Goal: Task Accomplishment & Management: Use online tool/utility

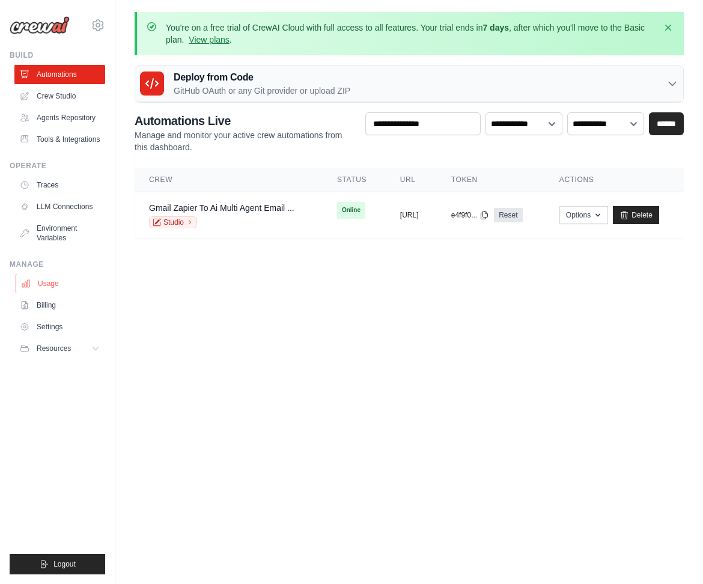
click at [55, 282] on link "Usage" at bounding box center [61, 283] width 91 height 19
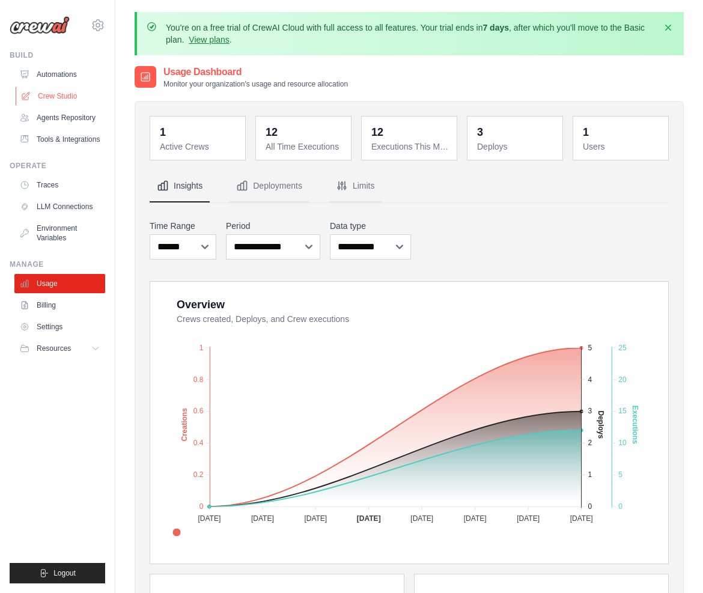
click at [61, 89] on link "Crew Studio" at bounding box center [61, 95] width 91 height 19
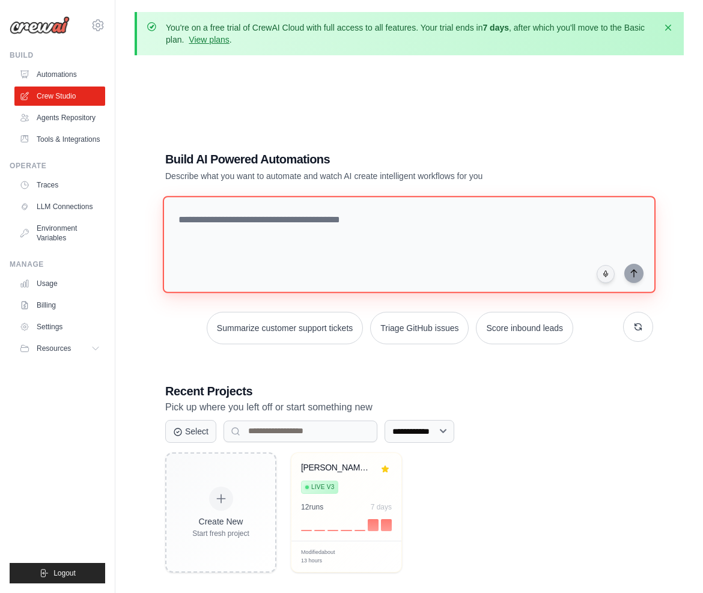
click at [211, 222] on textarea at bounding box center [409, 244] width 492 height 97
paste textarea "**********"
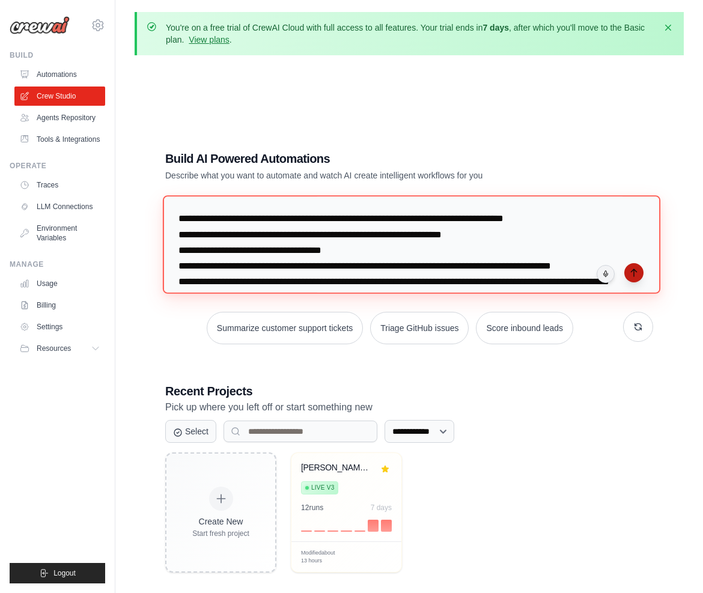
type textarea "**********"
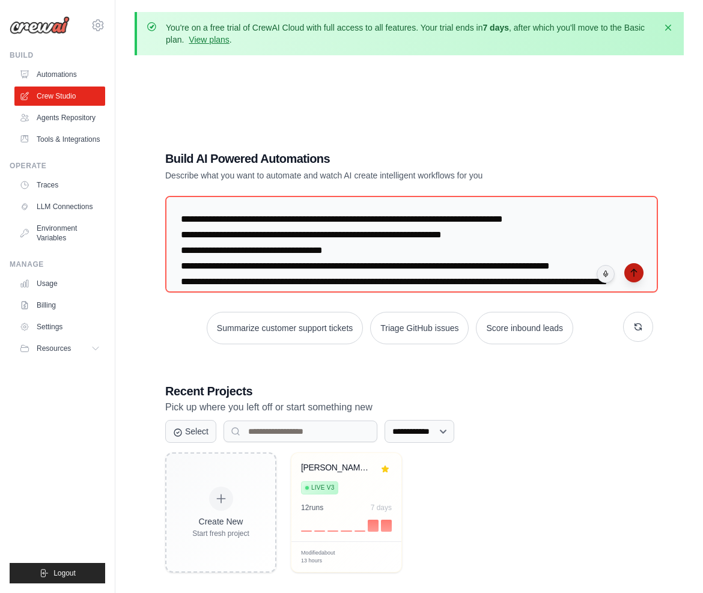
click at [635, 268] on icon "submit" at bounding box center [634, 273] width 10 height 10
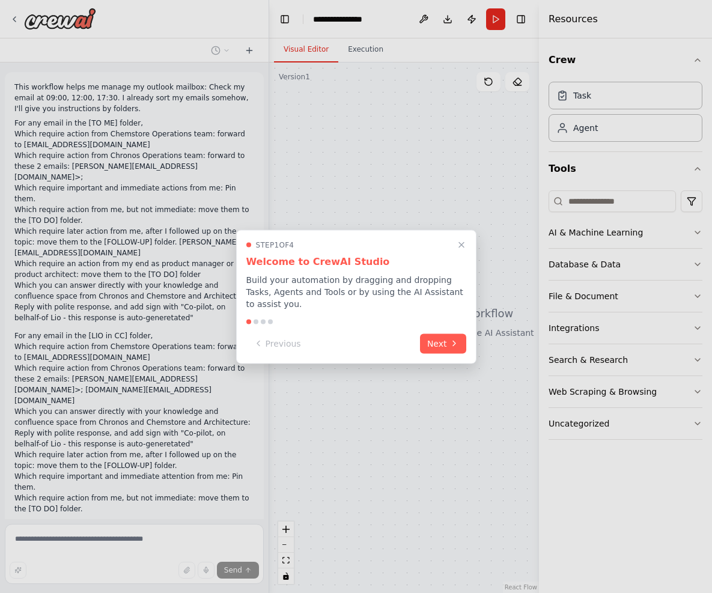
scroll to position [64, 0]
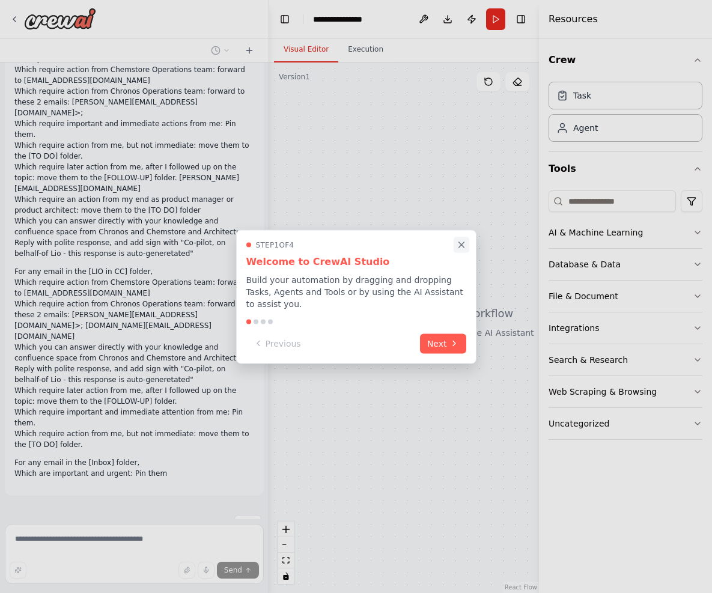
click at [460, 243] on icon "Close walkthrough" at bounding box center [461, 244] width 11 height 11
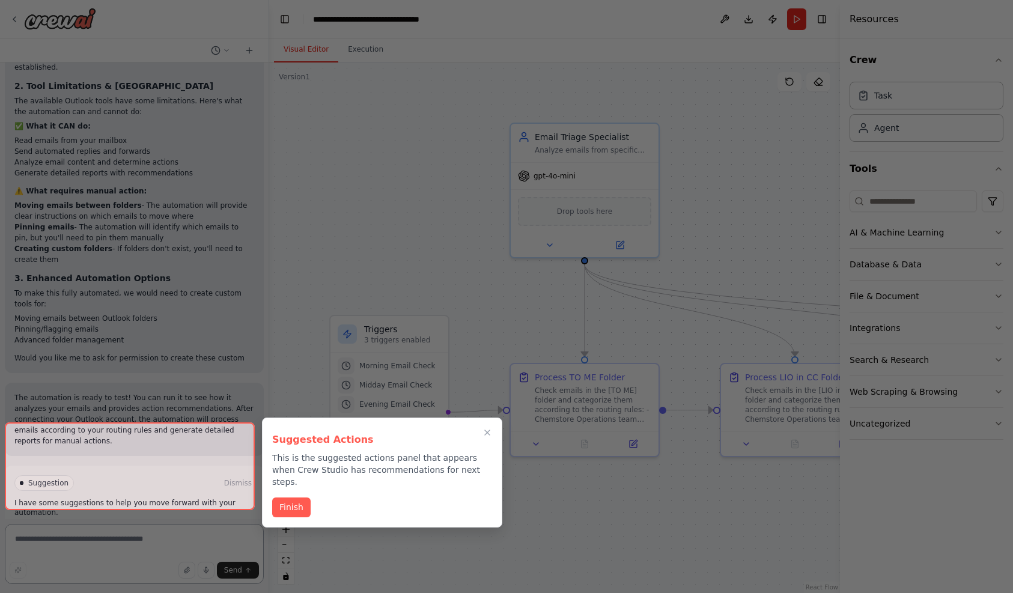
scroll to position [2038, 0]
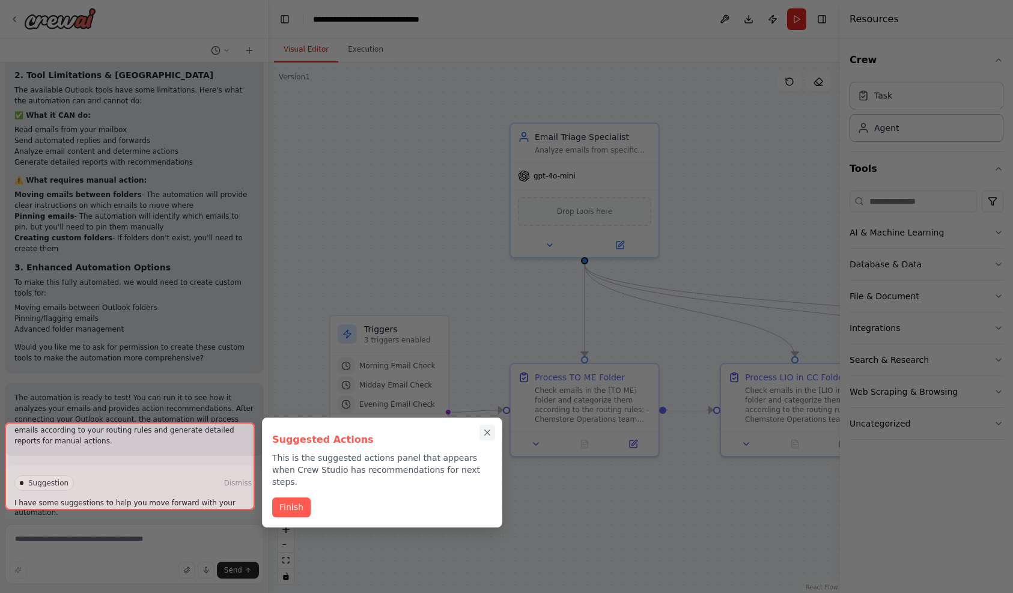
click at [485, 434] on icon "Close walkthrough" at bounding box center [487, 432] width 11 height 11
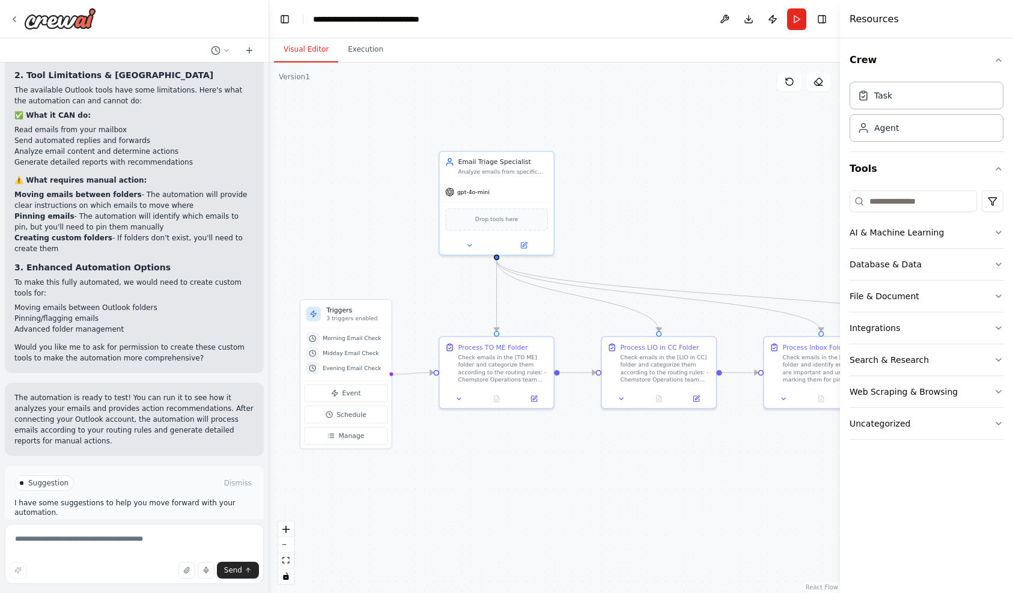
drag, startPoint x: 614, startPoint y: 329, endPoint x: 555, endPoint y: 307, distance: 63.3
click at [555, 307] on div ".deletable-edge-delete-btn { width: 20px; height: 20px; border: 0px solid #ffff…" at bounding box center [554, 327] width 571 height 530
click at [452, 392] on button at bounding box center [459, 396] width 32 height 11
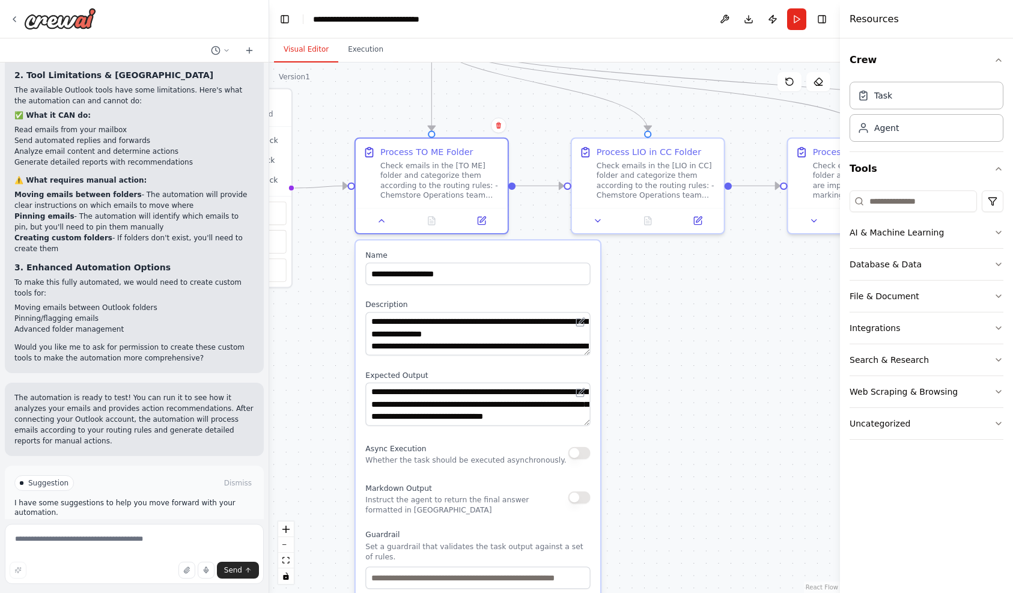
drag, startPoint x: 652, startPoint y: 452, endPoint x: 641, endPoint y: 288, distance: 164.3
click at [641, 288] on div ".deletable-edge-delete-btn { width: 20px; height: 20px; border: 0px solid #ffff…" at bounding box center [554, 327] width 571 height 530
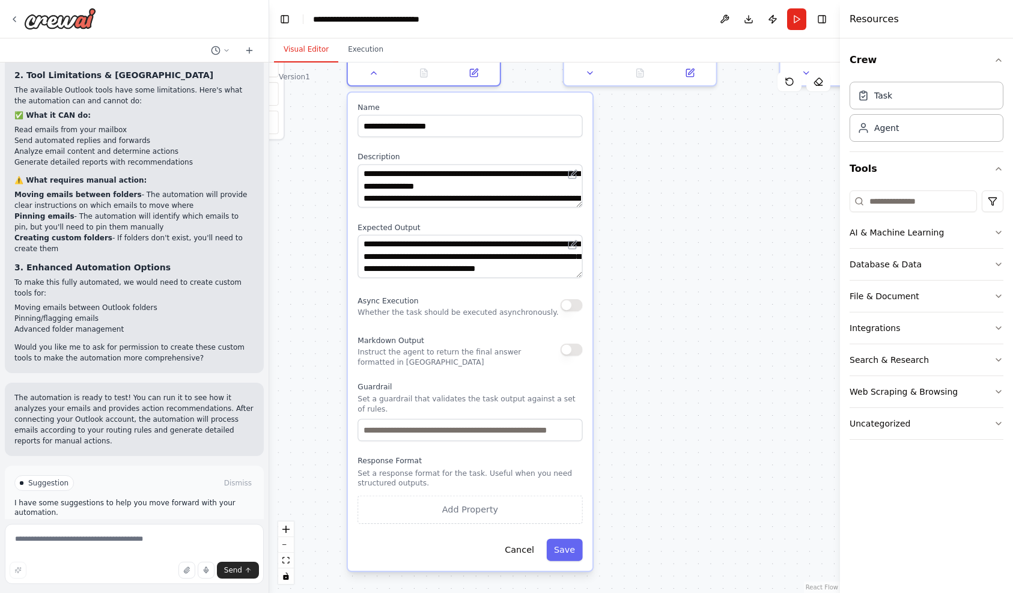
drag, startPoint x: 638, startPoint y: 438, endPoint x: 630, endPoint y: 291, distance: 147.4
click at [630, 291] on div ".deletable-edge-delete-btn { width: 20px; height: 20px; border: 0px solid #ffff…" at bounding box center [554, 327] width 571 height 530
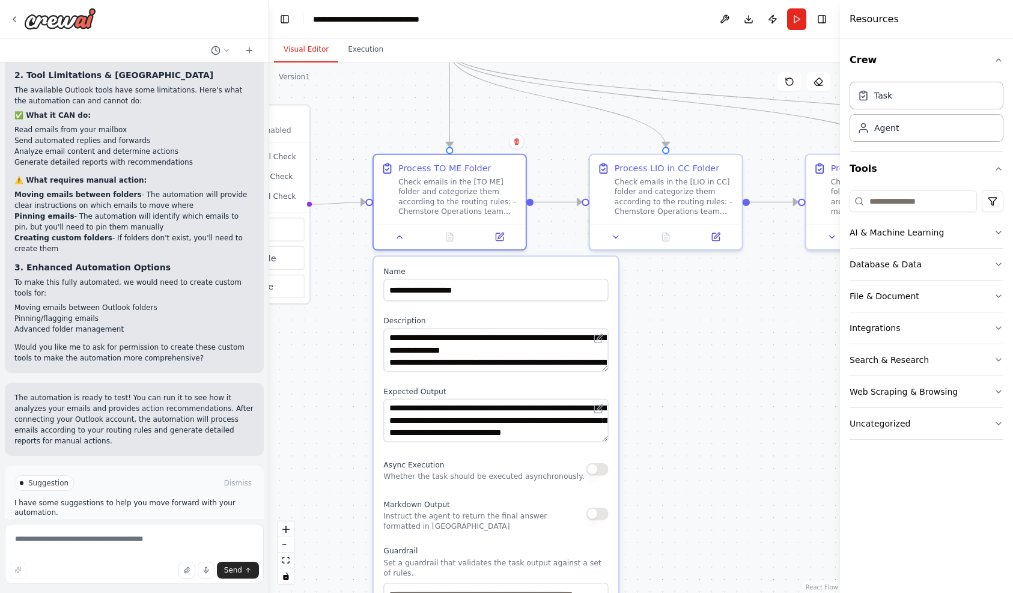
drag, startPoint x: 626, startPoint y: 216, endPoint x: 652, endPoint y: 380, distance: 166.0
click at [652, 380] on div ".deletable-edge-delete-btn { width: 20px; height: 20px; border: 0px solid #ffff…" at bounding box center [554, 327] width 571 height 530
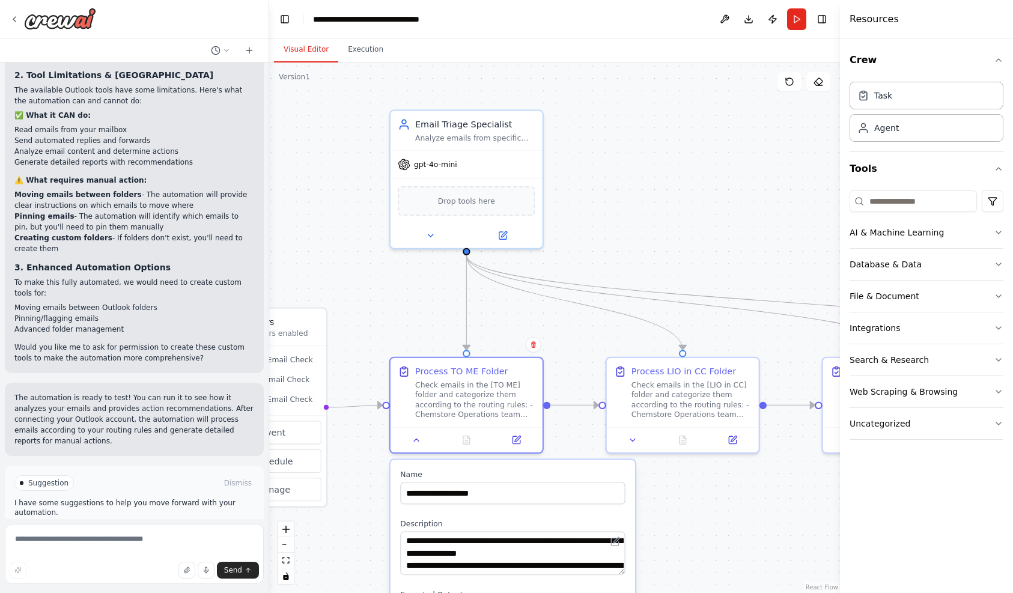
drag, startPoint x: 664, startPoint y: 308, endPoint x: 673, endPoint y: 487, distance: 179.2
click at [673, 487] on div ".deletable-edge-delete-btn { width: 20px; height: 20px; border: 0px solid #ffff…" at bounding box center [554, 327] width 571 height 530
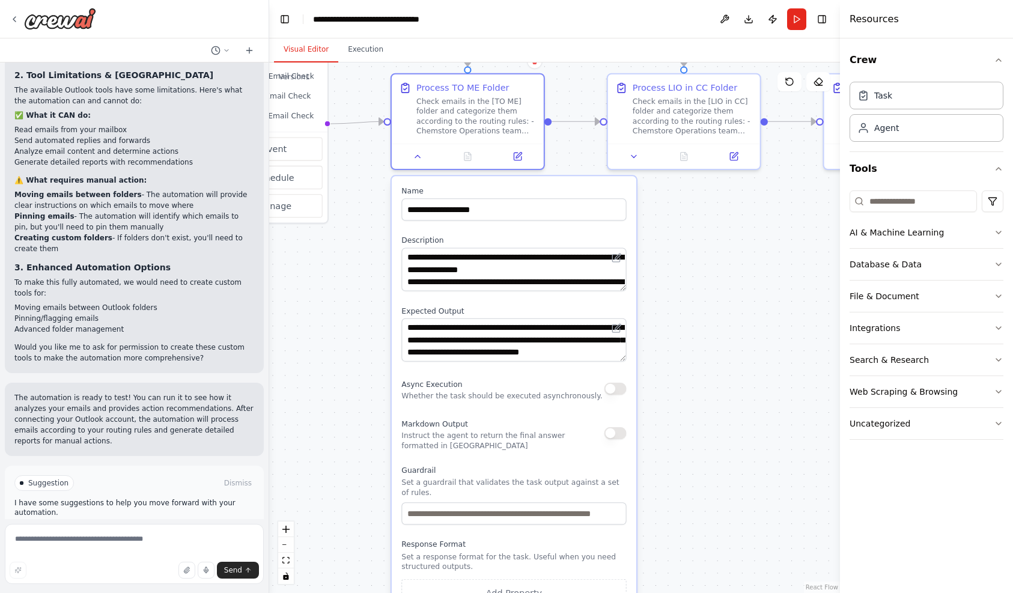
drag, startPoint x: 701, startPoint y: 531, endPoint x: 701, endPoint y: 248, distance: 282.9
click at [701, 248] on div ".deletable-edge-delete-btn { width: 20px; height: 20px; border: 0px solid #ffff…" at bounding box center [554, 327] width 571 height 530
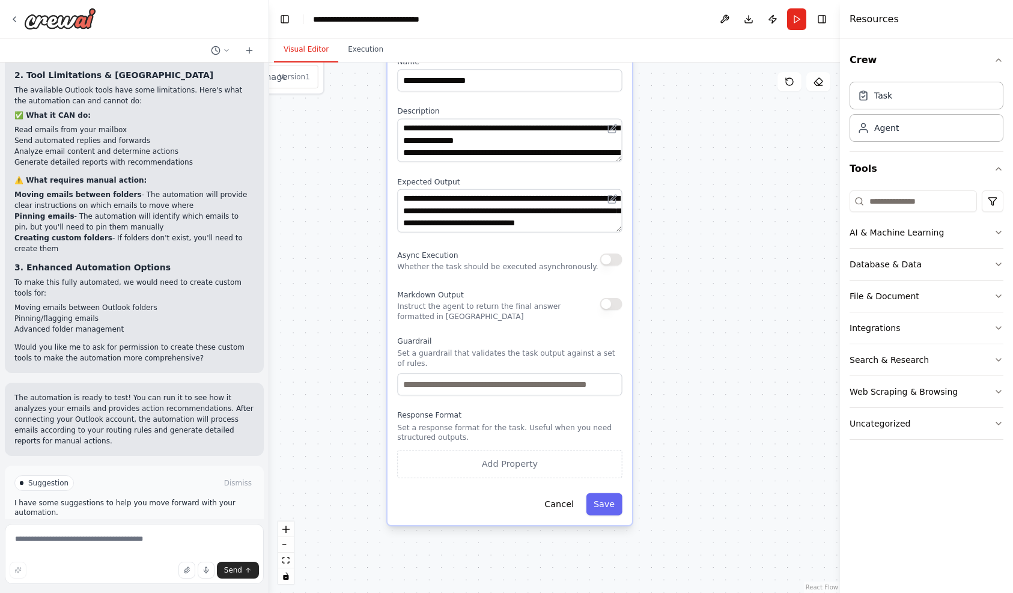
drag, startPoint x: 710, startPoint y: 398, endPoint x: 706, endPoint y: 269, distance: 129.2
click at [706, 269] on div ".deletable-edge-delete-btn { width: 20px; height: 20px; border: 0px solid #ffff…" at bounding box center [554, 327] width 571 height 530
click at [120, 539] on textarea at bounding box center [134, 554] width 259 height 60
type textarea "**********"
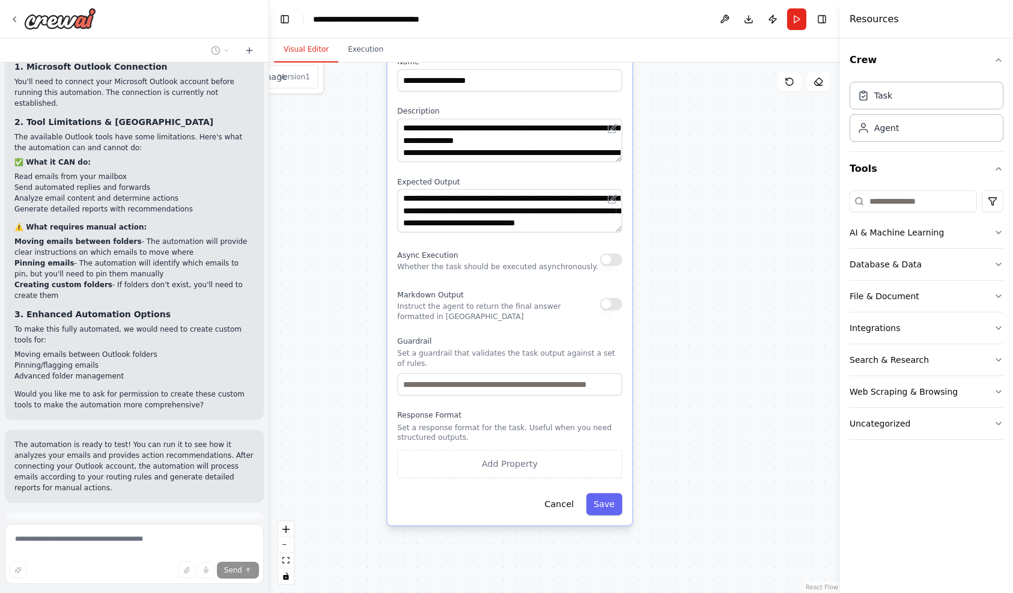
scroll to position [2057, 0]
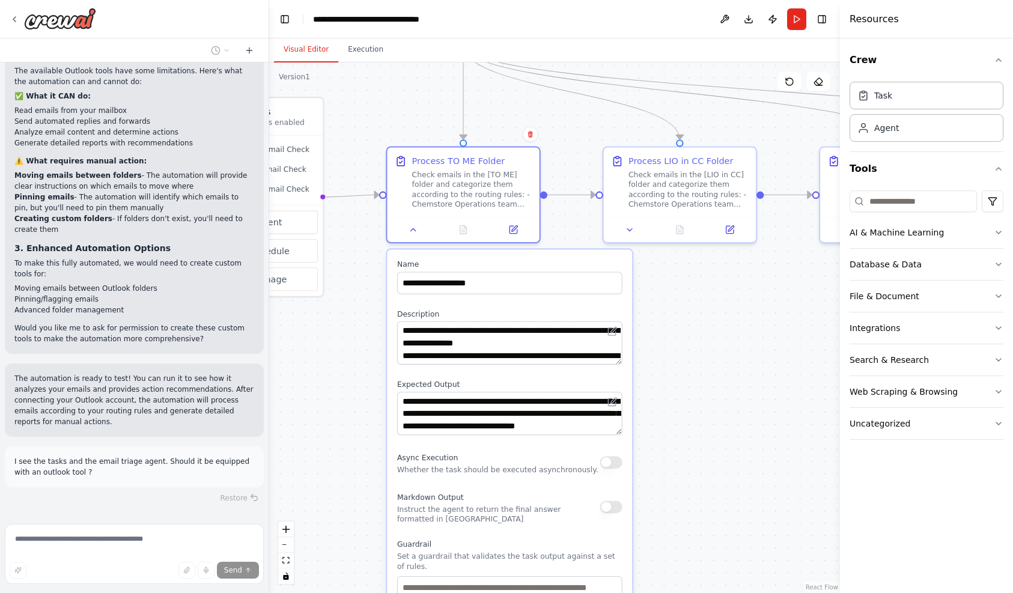
drag, startPoint x: 688, startPoint y: 159, endPoint x: 688, endPoint y: 362, distance: 203.0
click at [688, 362] on div ".deletable-edge-delete-btn { width: 20px; height: 20px; border: 0px solid #ffff…" at bounding box center [554, 327] width 571 height 530
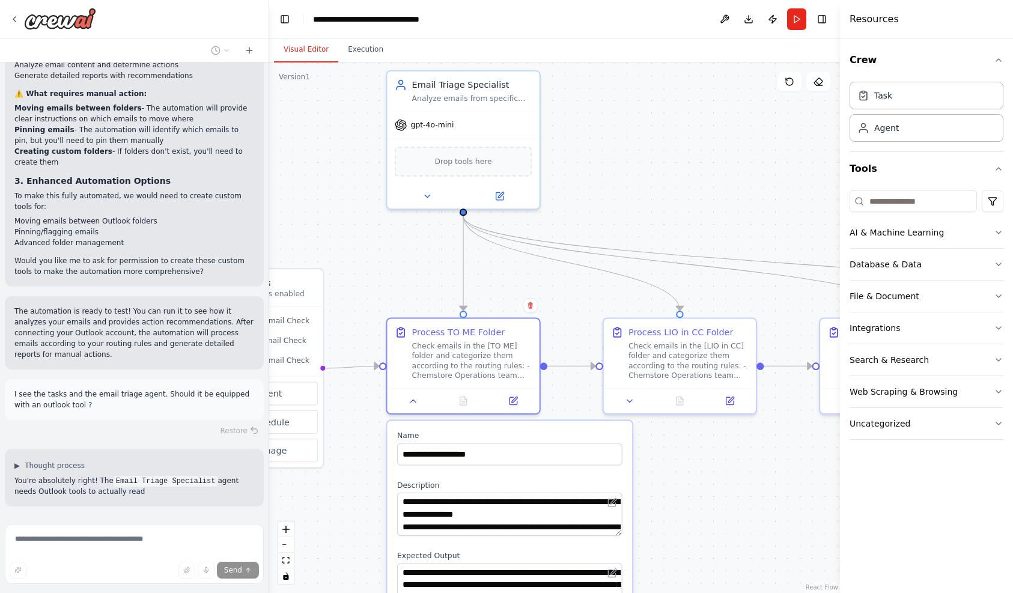
drag, startPoint x: 697, startPoint y: 262, endPoint x: 697, endPoint y: 434, distance: 171.2
click at [697, 434] on div ".deletable-edge-delete-btn { width: 20px; height: 20px; border: 0px solid #ffff…" at bounding box center [554, 327] width 571 height 530
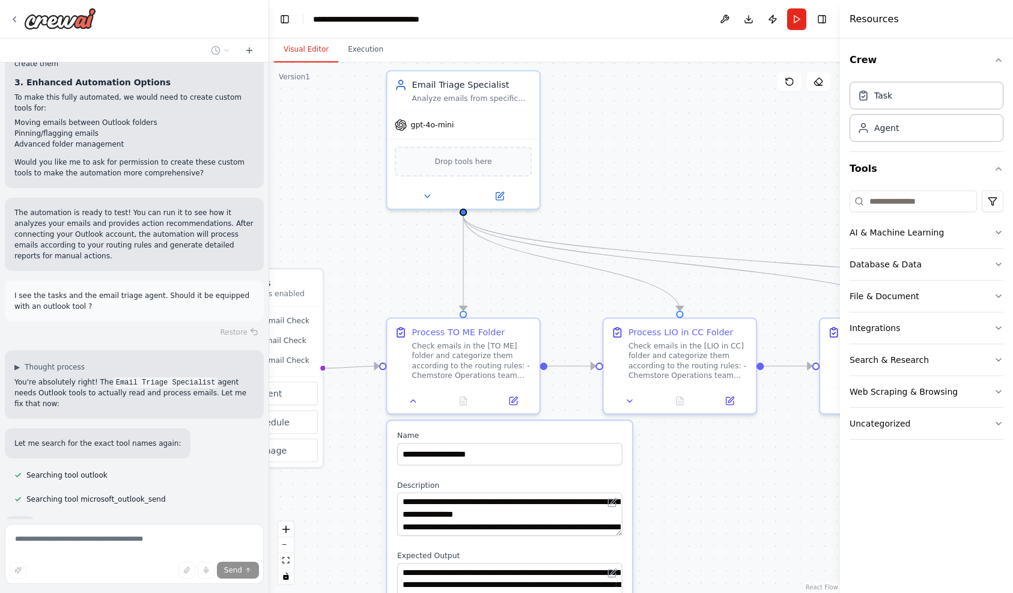
scroll to position [2262, 0]
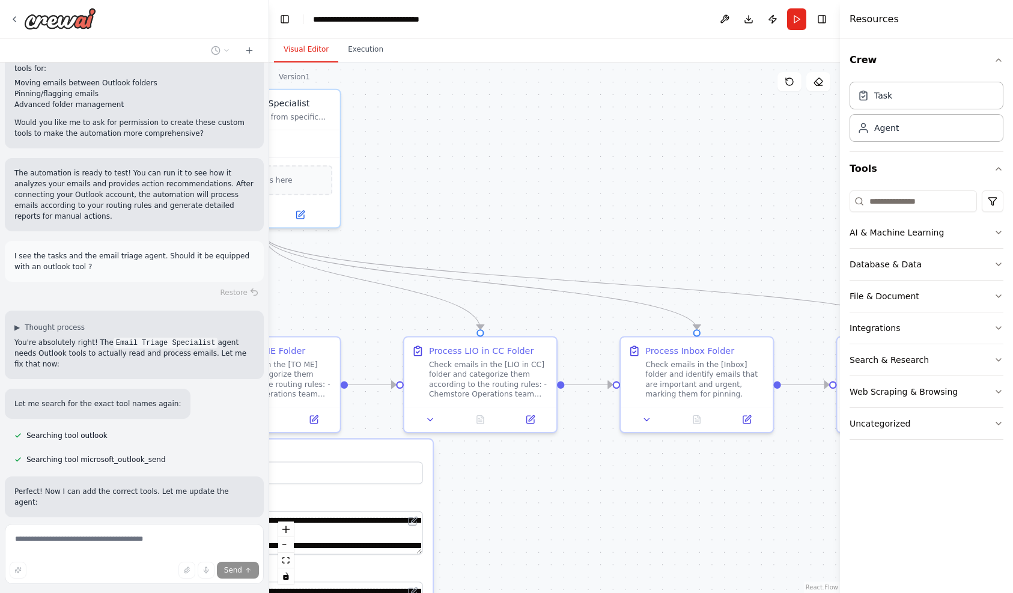
drag, startPoint x: 701, startPoint y: 197, endPoint x: 503, endPoint y: 214, distance: 198.9
click at [503, 214] on div ".deletable-edge-delete-btn { width: 20px; height: 20px; border: 0px solid #ffff…" at bounding box center [554, 327] width 571 height 530
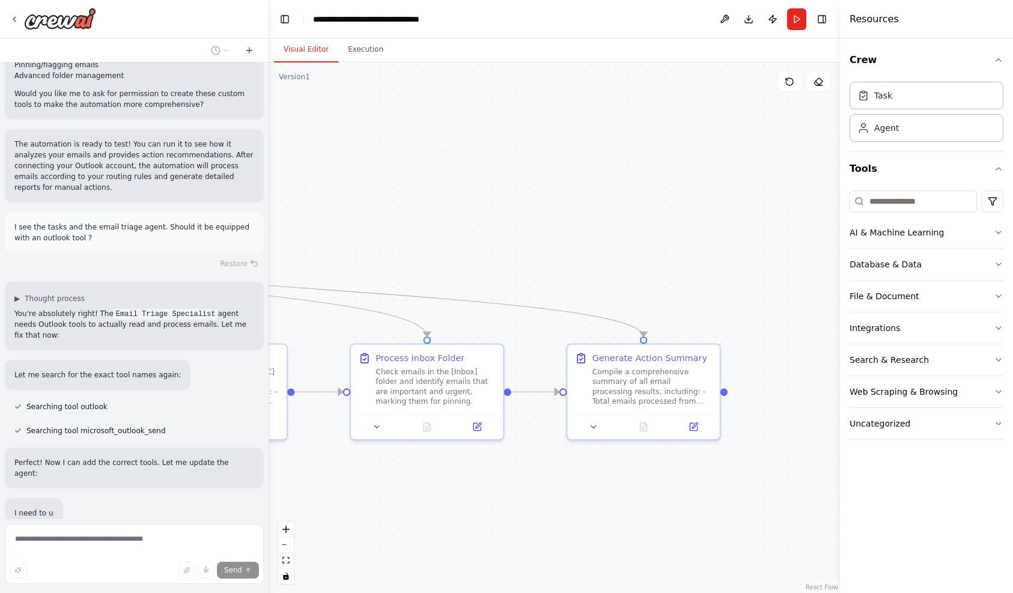
scroll to position [2302, 0]
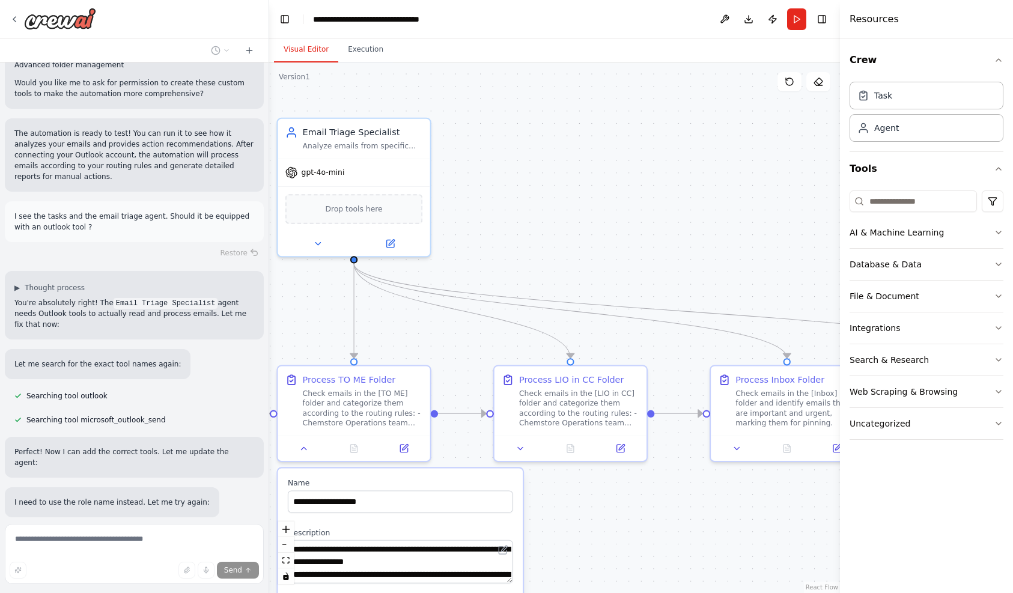
drag, startPoint x: 721, startPoint y: 232, endPoint x: 814, endPoint y: 261, distance: 98.0
click at [711, 261] on div ".deletable-edge-delete-btn { width: 20px; height: 20px; border: 0px solid #ffff…" at bounding box center [554, 327] width 571 height 530
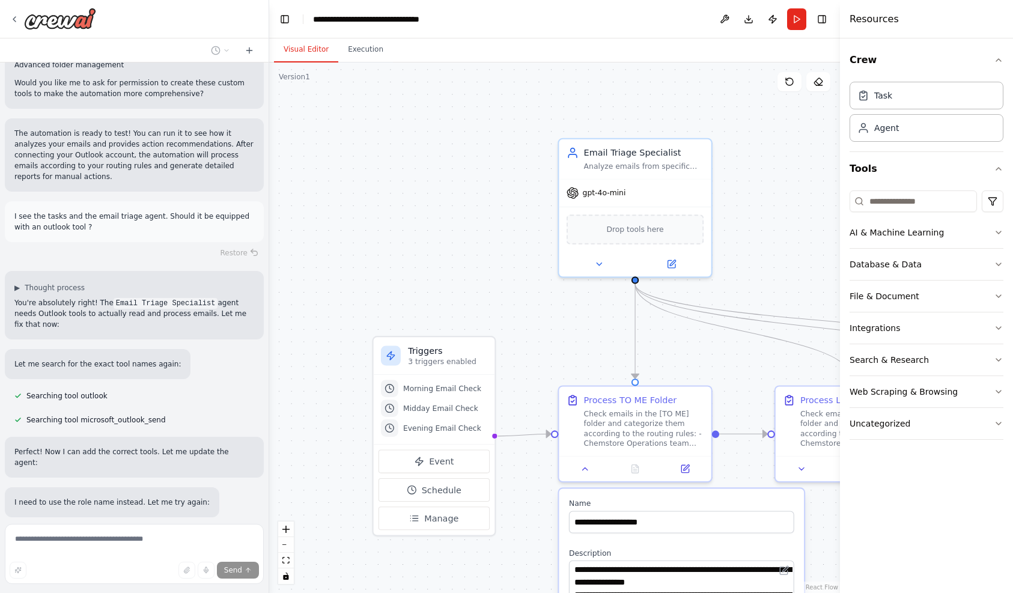
drag, startPoint x: 702, startPoint y: 267, endPoint x: 766, endPoint y: 267, distance: 63.7
click at [711, 267] on div ".deletable-edge-delete-btn { width: 20px; height: 20px; border: 0px solid #ffff…" at bounding box center [554, 327] width 571 height 530
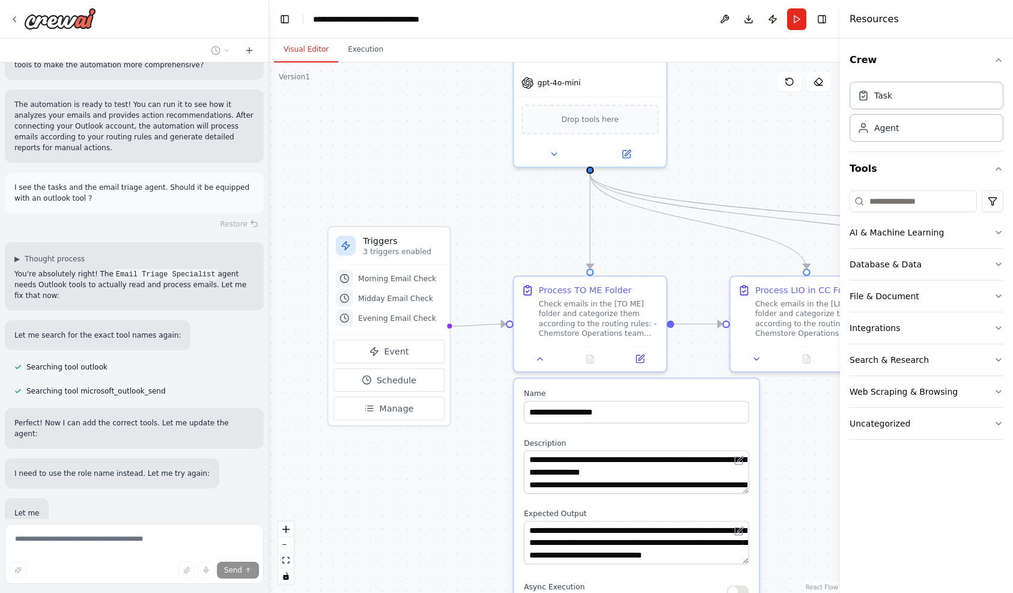
scroll to position [2366, 0]
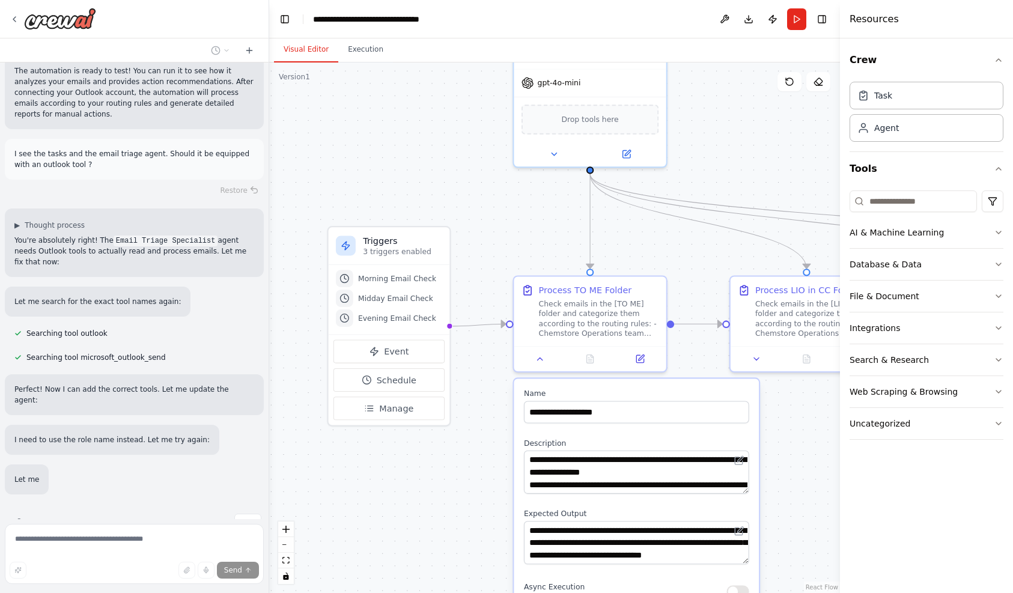
drag, startPoint x: 498, startPoint y: 265, endPoint x: 468, endPoint y: 226, distance: 49.1
click at [468, 226] on div ".deletable-edge-delete-btn { width: 20px; height: 20px; border: 0px solid #ffff…" at bounding box center [554, 327] width 571 height 530
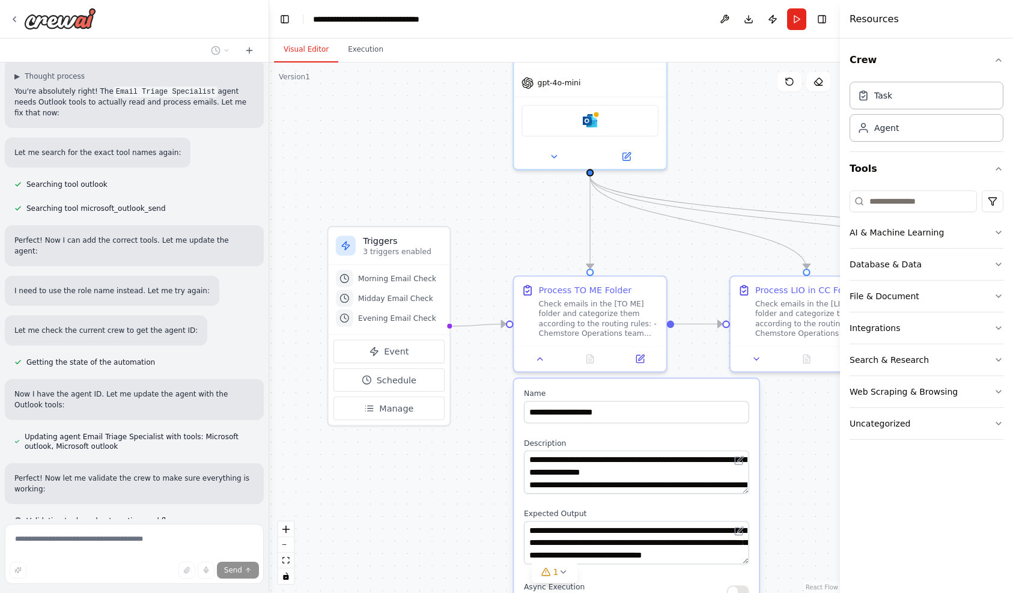
scroll to position [2524, 0]
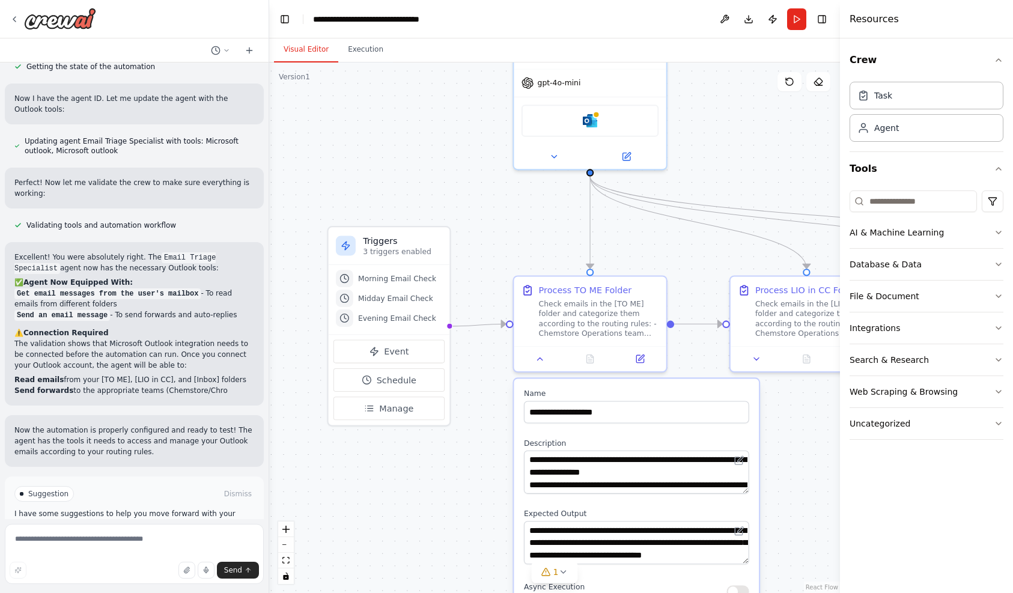
click at [711, 435] on div ".deletable-edge-delete-btn { width: 20px; height: 20px; border: 0px solid #ffff…" at bounding box center [554, 327] width 571 height 530
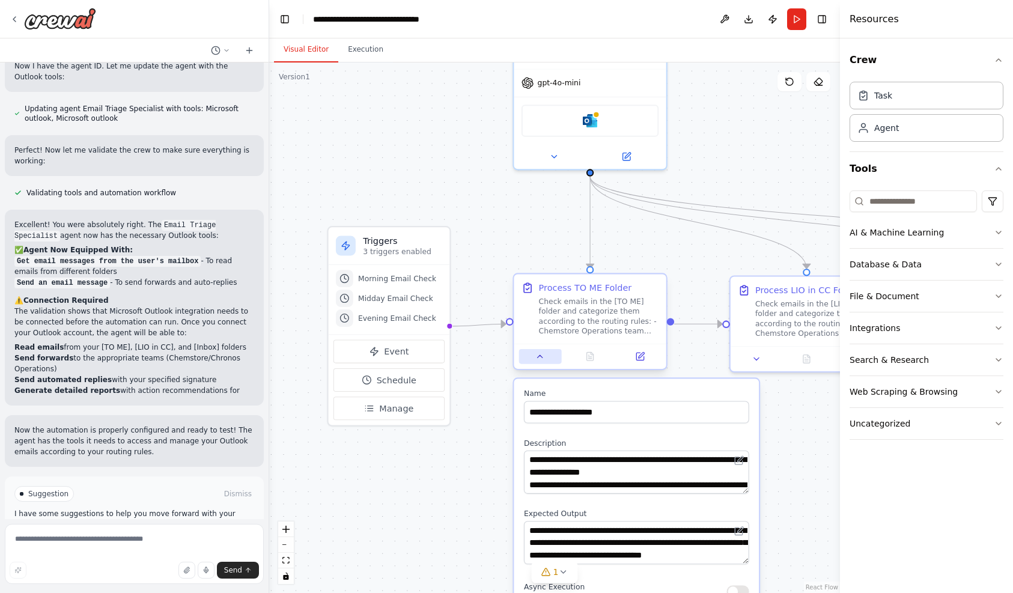
scroll to position [2852, 0]
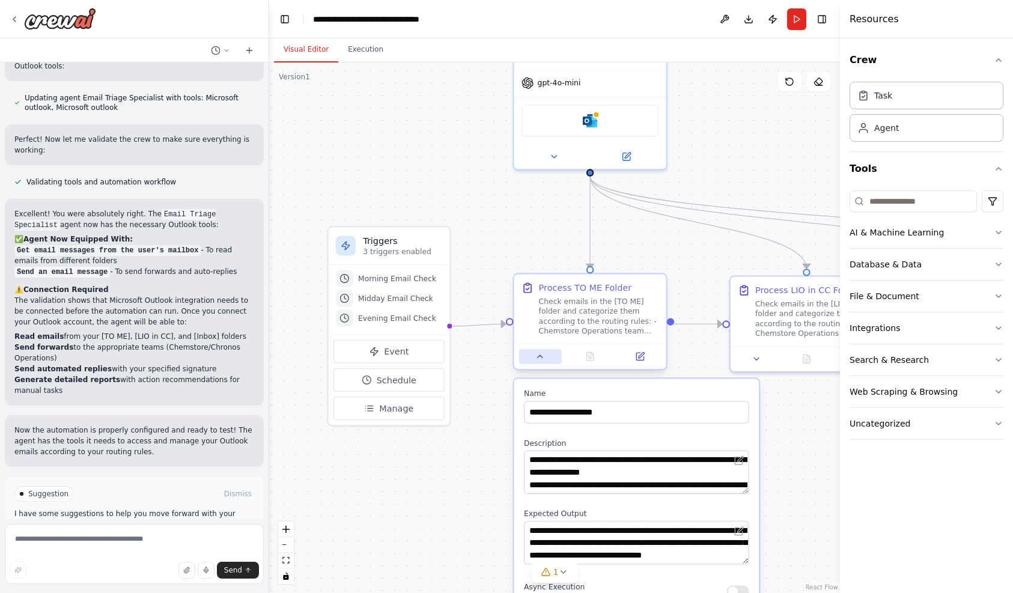
click at [540, 356] on icon at bounding box center [540, 356] width 5 height 2
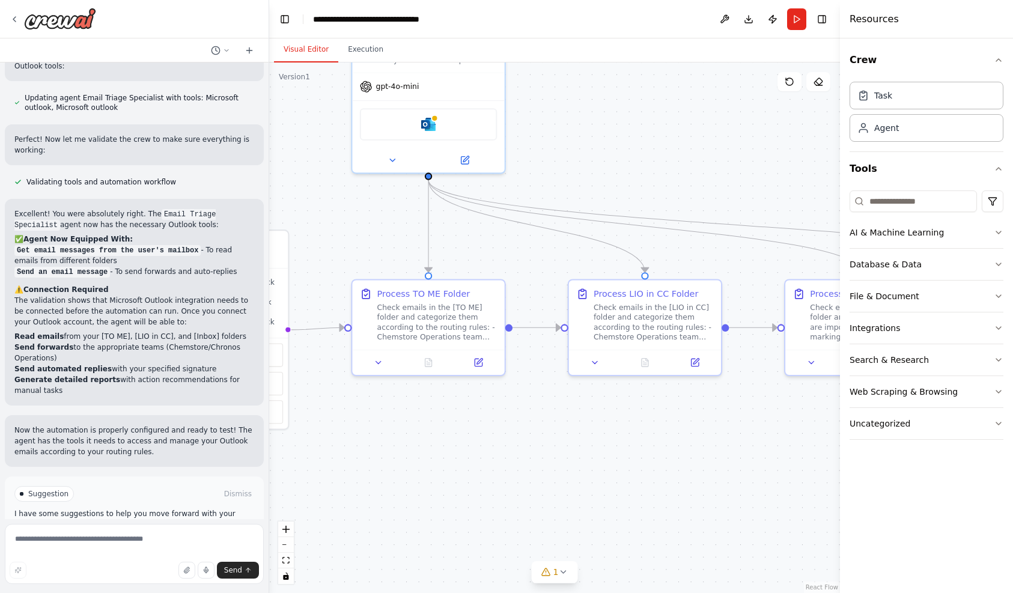
drag, startPoint x: 679, startPoint y: 420, endPoint x: 518, endPoint y: 424, distance: 161.6
click at [518, 424] on div ".deletable-edge-delete-btn { width: 20px; height: 20px; border: 0px solid #ffff…" at bounding box center [554, 327] width 571 height 530
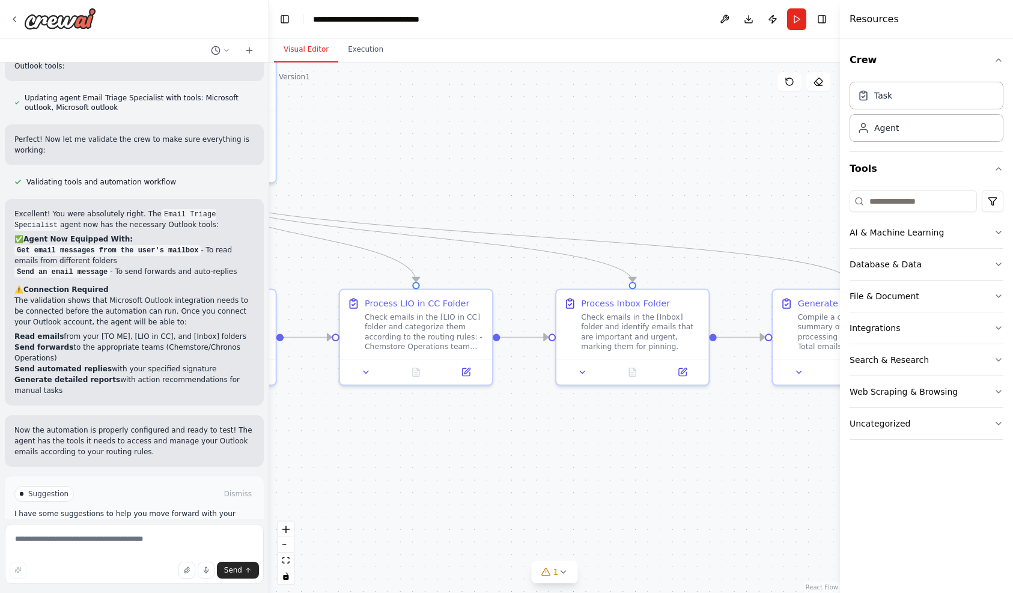
drag, startPoint x: 595, startPoint y: 441, endPoint x: 530, endPoint y: 443, distance: 64.3
click at [530, 443] on div ".deletable-edge-delete-btn { width: 20px; height: 20px; border: 0px solid #ffff…" at bounding box center [554, 327] width 571 height 530
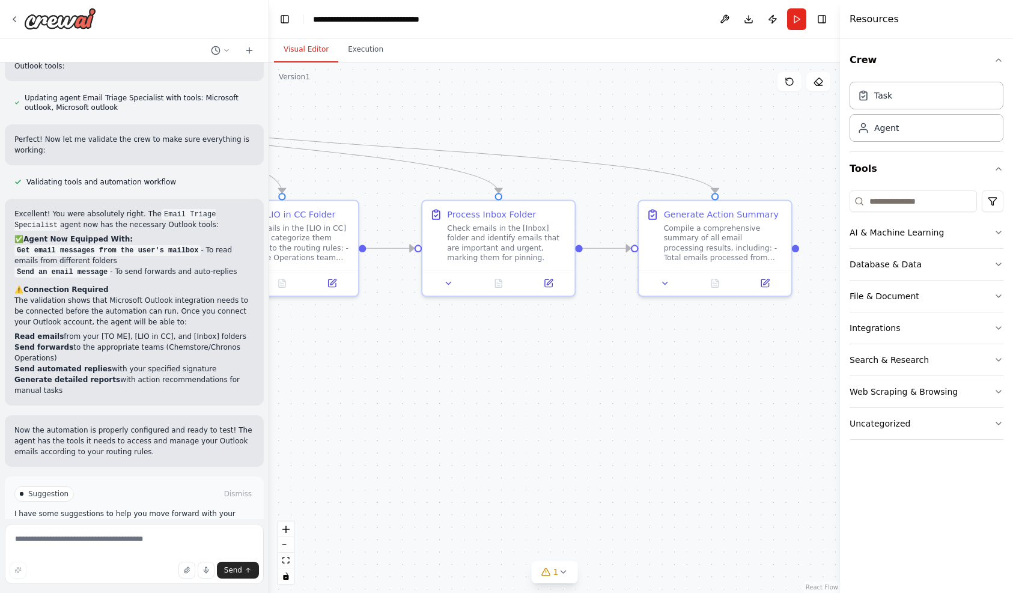
drag, startPoint x: 703, startPoint y: 444, endPoint x: 613, endPoint y: 352, distance: 128.7
click at [613, 352] on div ".deletable-edge-delete-btn { width: 20px; height: 20px; border: 0px solid #ffff…" at bounding box center [554, 327] width 571 height 530
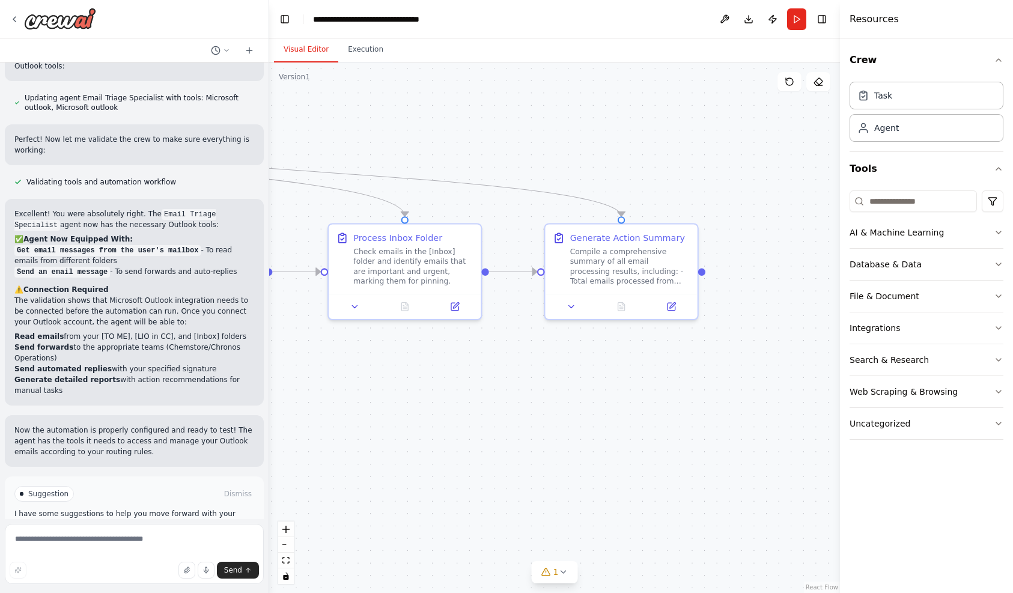
drag, startPoint x: 459, startPoint y: 357, endPoint x: 365, endPoint y: 381, distance: 97.3
click at [365, 381] on div ".deletable-edge-delete-btn { width: 20px; height: 20px; border: 0px solid #ffff…" at bounding box center [554, 327] width 571 height 530
click at [566, 297] on button at bounding box center [571, 304] width 43 height 15
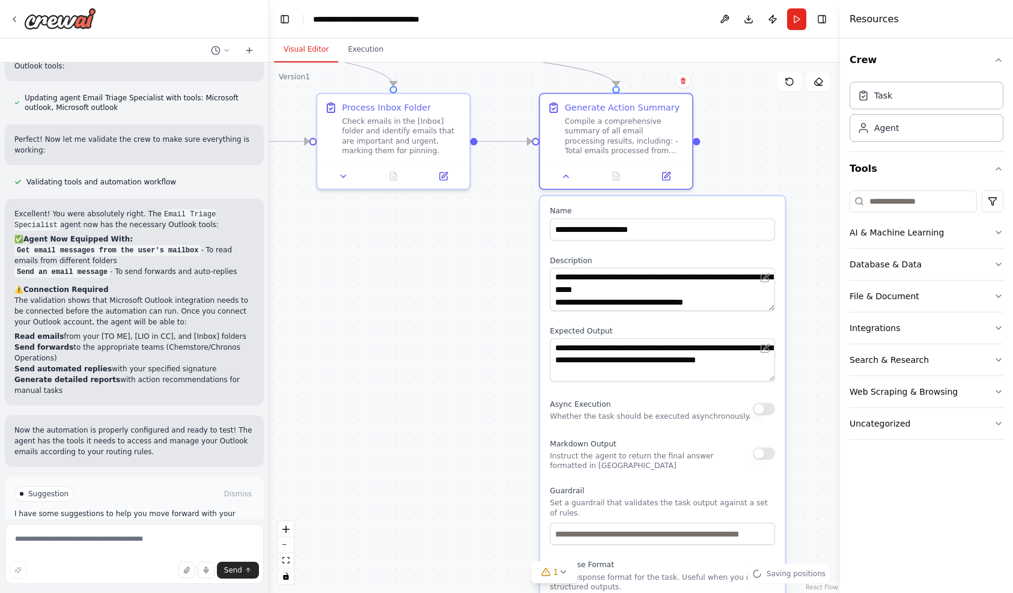
drag, startPoint x: 505, startPoint y: 421, endPoint x: 497, endPoint y: 338, distance: 83.2
click at [497, 338] on div ".deletable-edge-delete-btn { width: 20px; height: 20px; border: 0px solid #ffff…" at bounding box center [554, 327] width 571 height 530
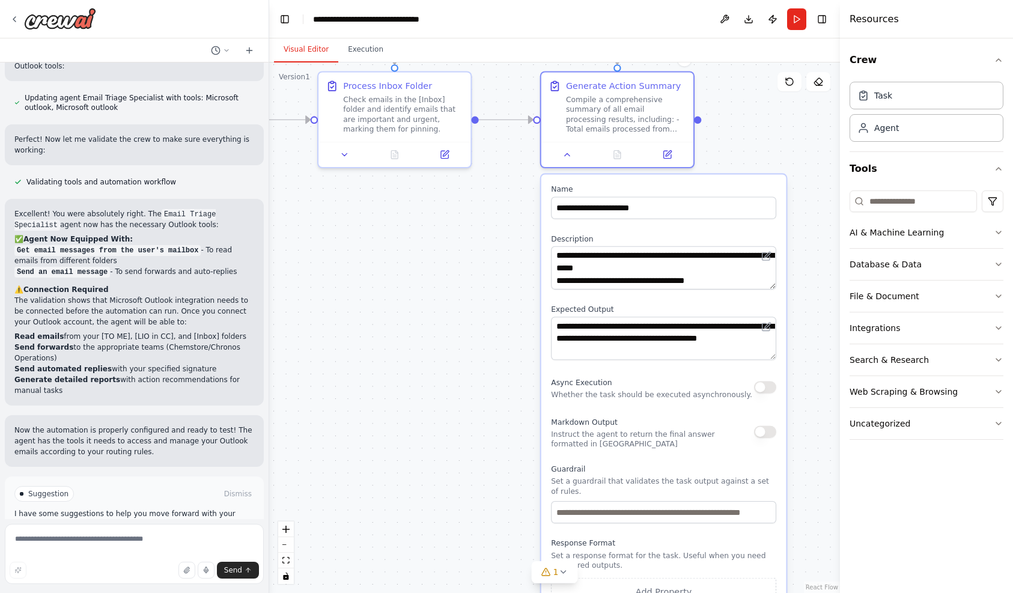
drag, startPoint x: 505, startPoint y: 359, endPoint x: 503, endPoint y: 391, distance: 32.5
click at [503, 391] on div ".deletable-edge-delete-btn { width: 20px; height: 20px; border: 0px solid #ffff…" at bounding box center [554, 327] width 571 height 530
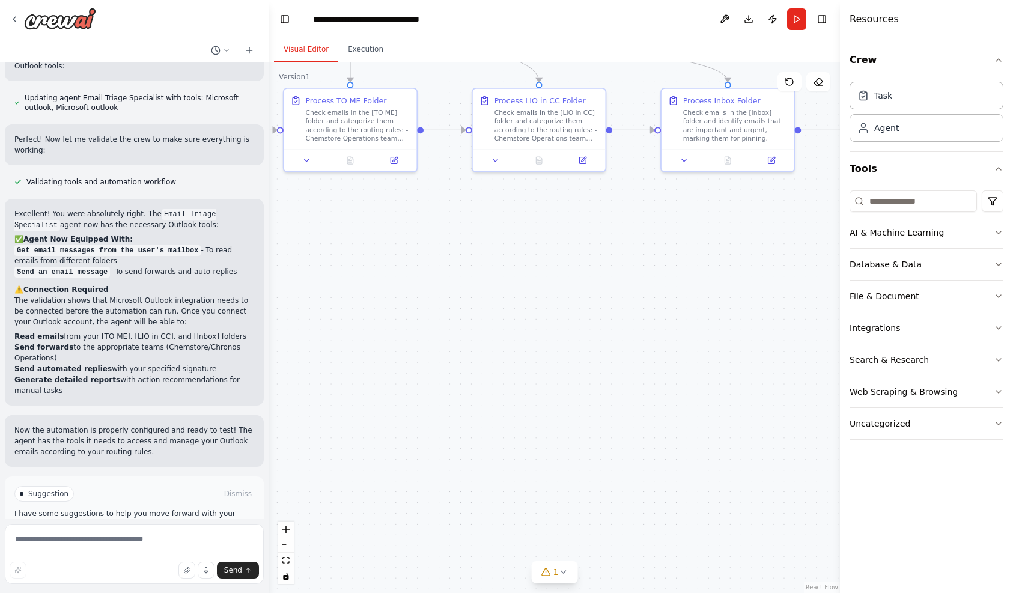
drag, startPoint x: 397, startPoint y: 321, endPoint x: 709, endPoint y: 306, distance: 312.6
click at [710, 306] on div ".deletable-edge-delete-btn { width: 20px; height: 20px; border: 0px solid #ffff…" at bounding box center [554, 327] width 571 height 530
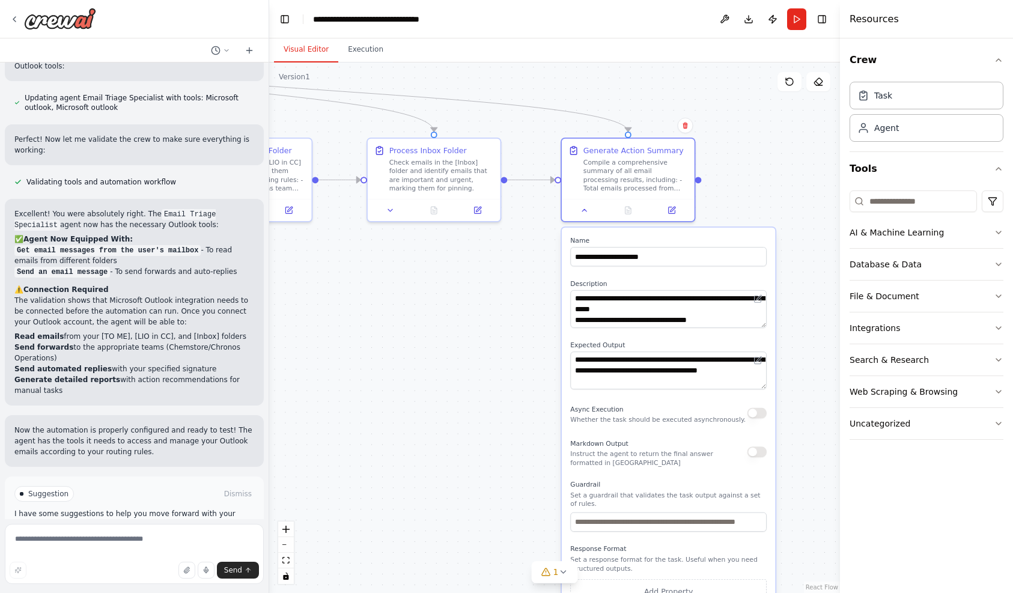
drag, startPoint x: 665, startPoint y: 292, endPoint x: 419, endPoint y: 340, distance: 251.5
click at [419, 340] on div ".deletable-edge-delete-btn { width: 20px; height: 20px; border: 0px solid #ffff…" at bounding box center [554, 327] width 571 height 530
click at [583, 207] on icon at bounding box center [584, 208] width 8 height 8
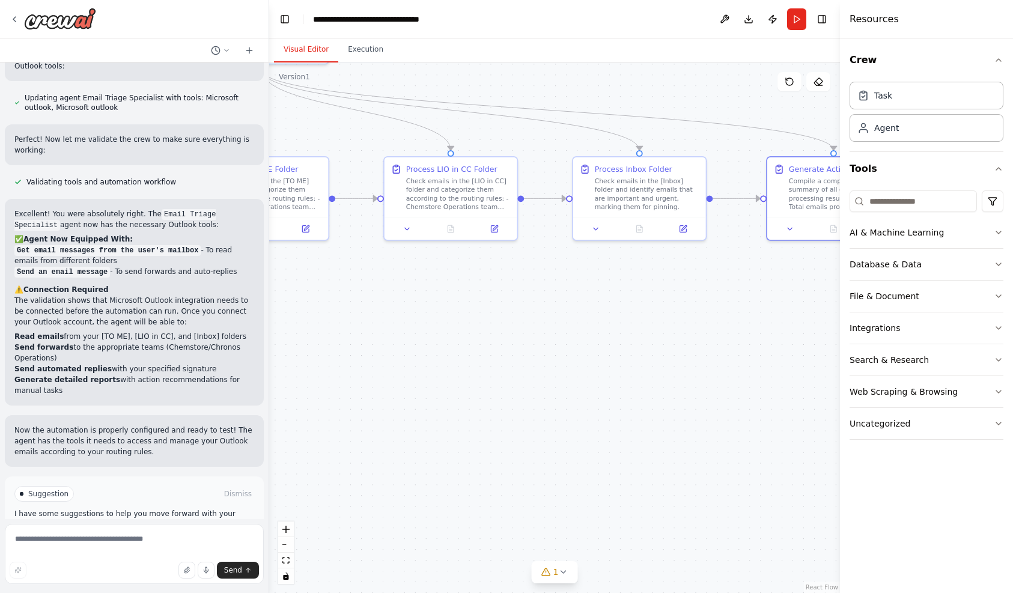
drag, startPoint x: 474, startPoint y: 329, endPoint x: 751, endPoint y: 333, distance: 276.3
click at [711, 333] on div ".deletable-edge-delete-btn { width: 20px; height: 20px; border: 0px solid #ffff…" at bounding box center [554, 327] width 571 height 530
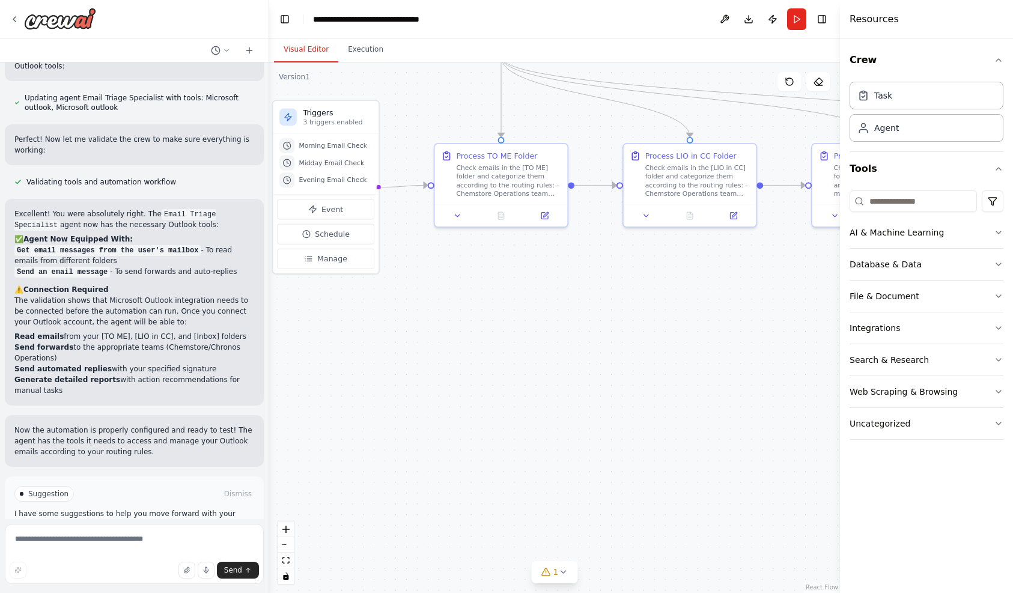
drag, startPoint x: 520, startPoint y: 350, endPoint x: 683, endPoint y: 351, distance: 164.0
click at [683, 351] on div ".deletable-edge-delete-btn { width: 20px; height: 20px; border: 0px solid #ffff…" at bounding box center [554, 327] width 571 height 530
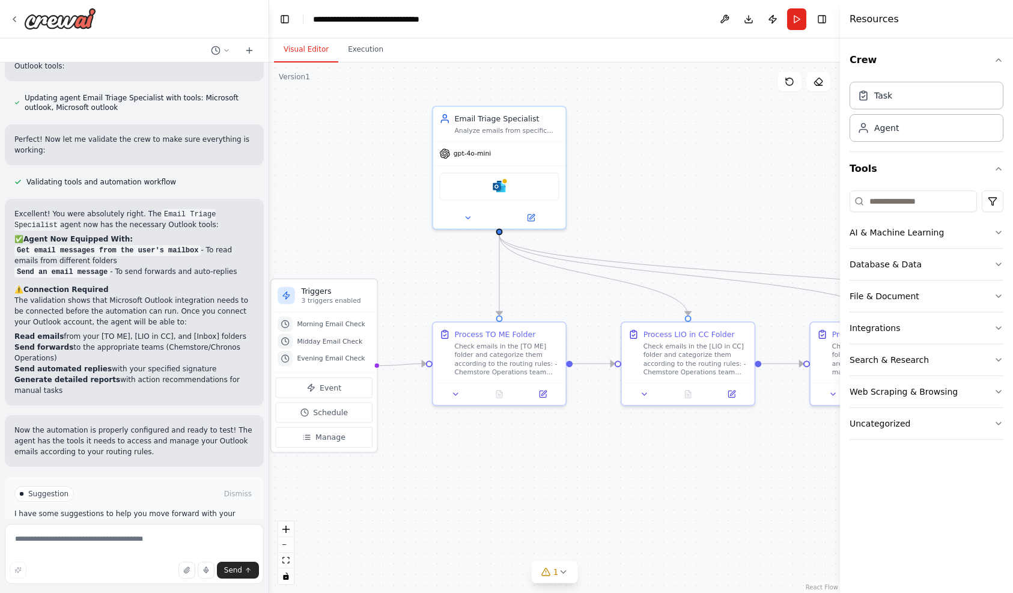
drag, startPoint x: 472, startPoint y: 309, endPoint x: 470, endPoint y: 486, distance: 177.8
click at [470, 486] on div ".deletable-edge-delete-btn { width: 20px; height: 20px; border: 0px solid #ffff…" at bounding box center [554, 327] width 571 height 530
